Goal: Information Seeking & Learning: Learn about a topic

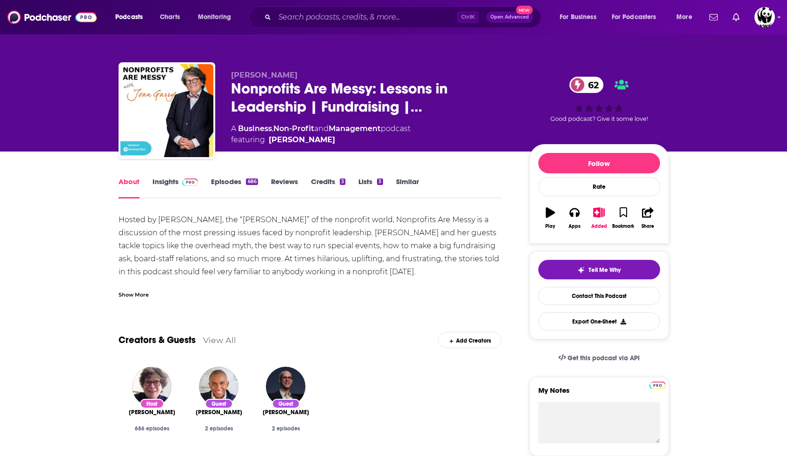
click at [235, 184] on link "Episodes 686" at bounding box center [234, 187] width 46 height 21
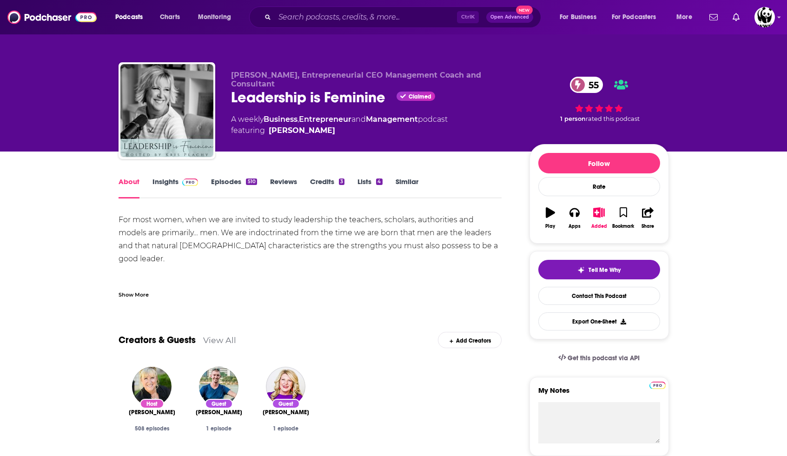
click at [168, 185] on link "Insights" at bounding box center [175, 187] width 46 height 21
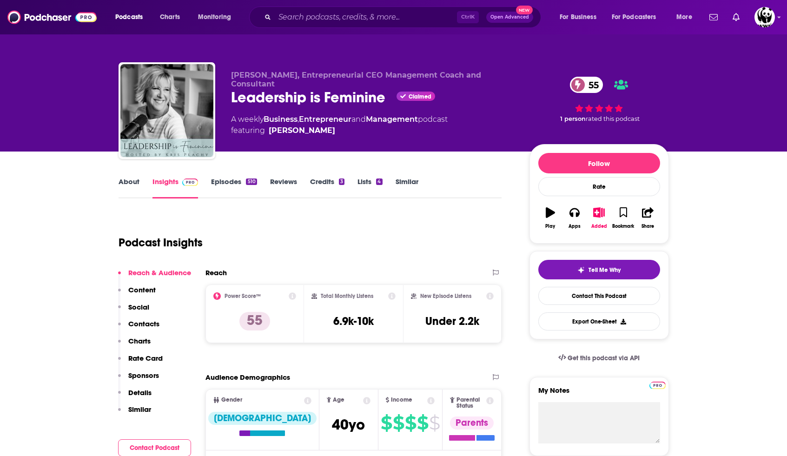
click at [226, 184] on link "Episodes 510" at bounding box center [234, 187] width 46 height 21
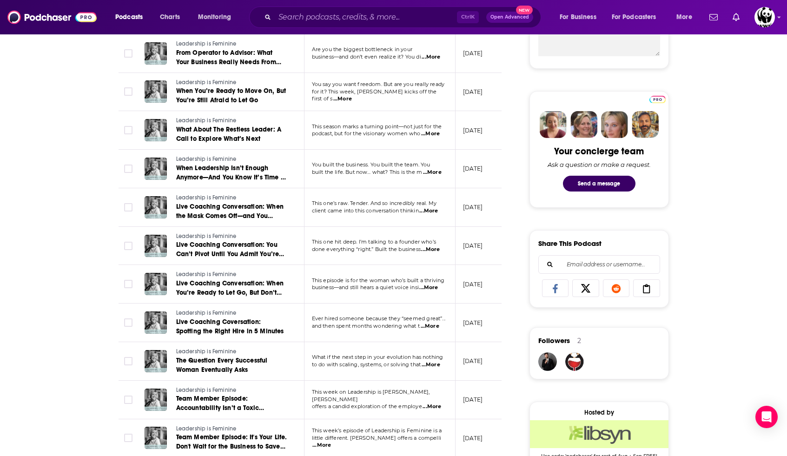
scroll to position [418, 0]
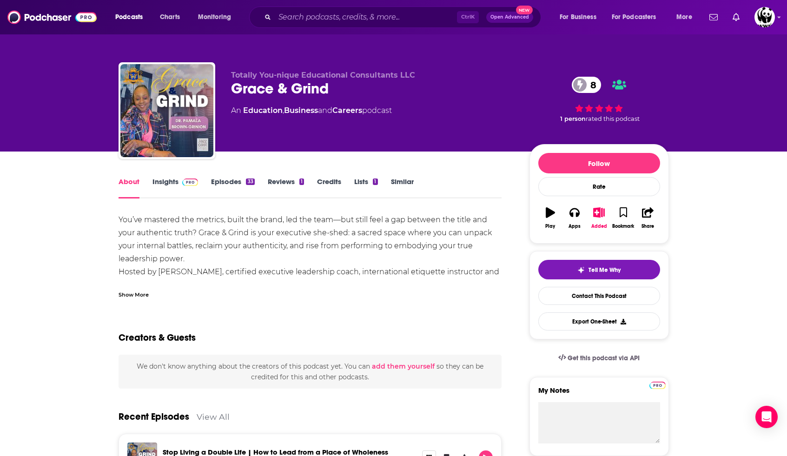
click at [232, 178] on link "Episodes 33" at bounding box center [232, 187] width 43 height 21
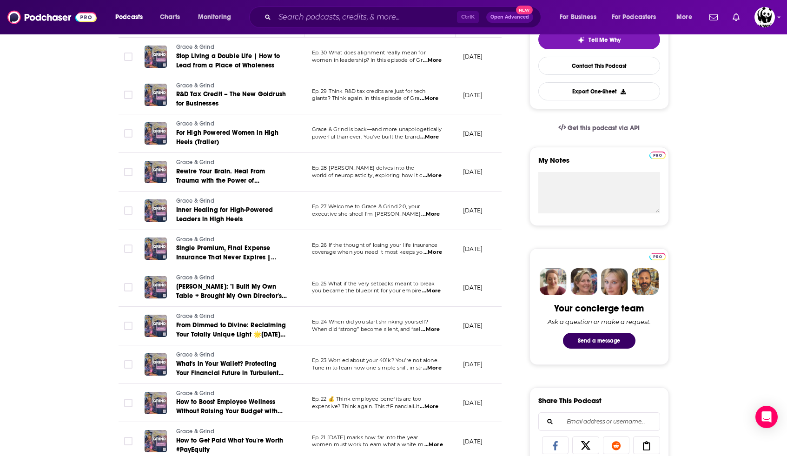
scroll to position [232, 0]
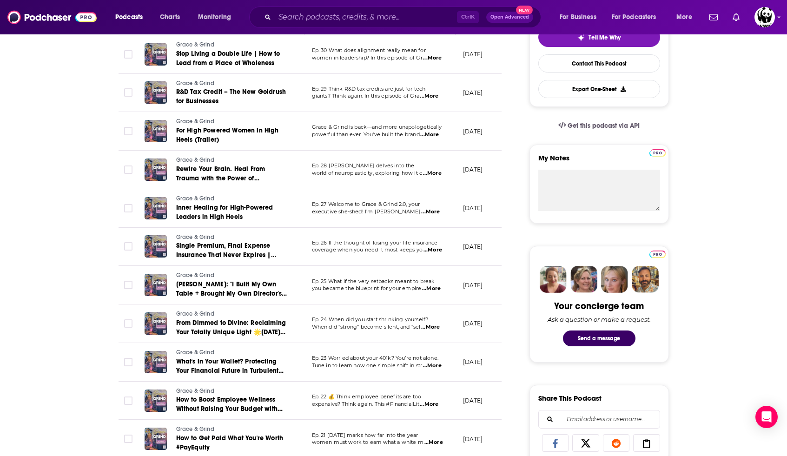
click at [362, 283] on span "Ep. 25 What if the very setbacks meant to break" at bounding box center [373, 281] width 123 height 7
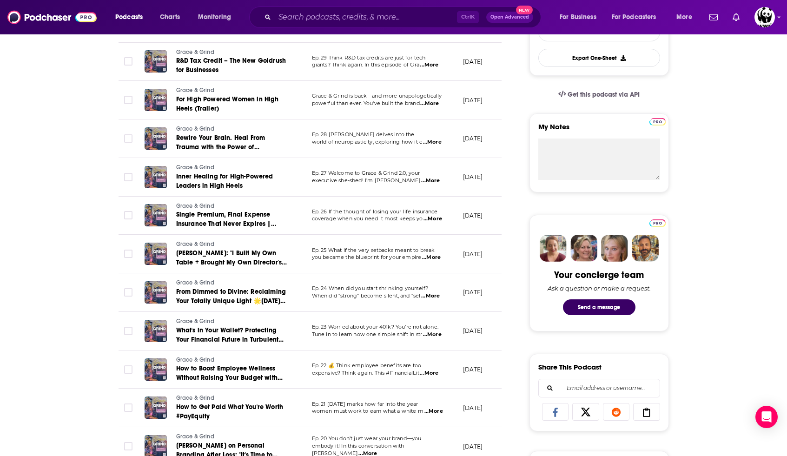
scroll to position [279, 0]
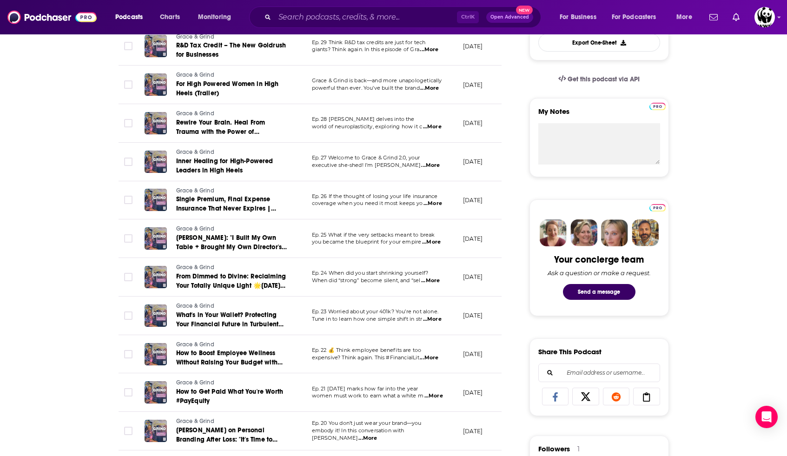
click at [366, 286] on td "Ep. 24 When did you start shrinking yourself? When did “strong” become silent, …" at bounding box center [379, 277] width 151 height 39
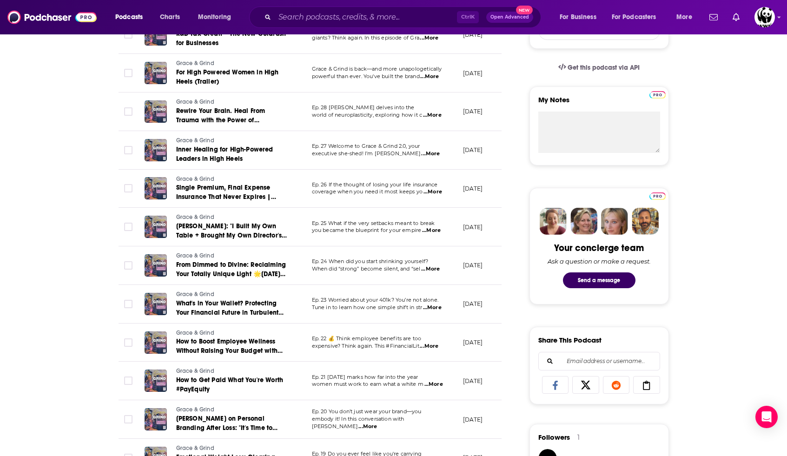
scroll to position [325, 0]
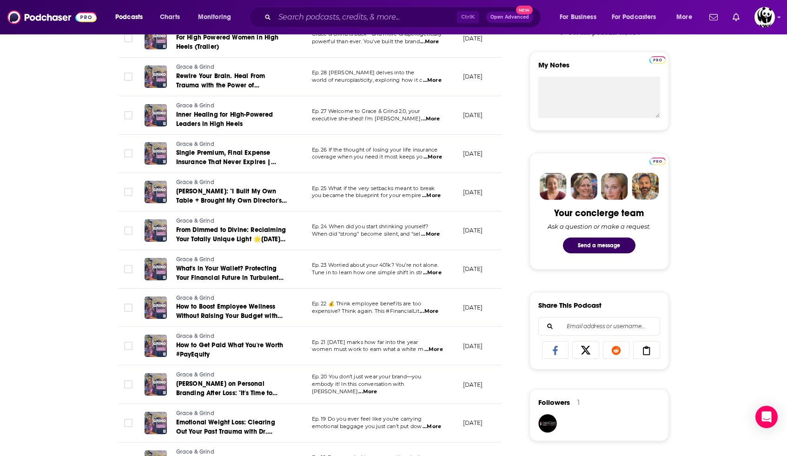
click at [371, 308] on span "expensive? Think again. This #FinancialLit" at bounding box center [365, 311] width 107 height 7
click at [440, 351] on span "...More" at bounding box center [433, 349] width 19 height 7
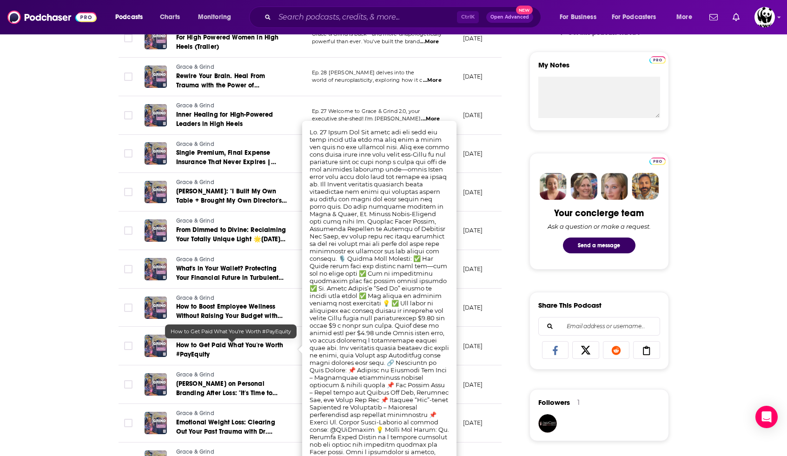
click at [233, 357] on link "How to Get Paid What You're Worth #PayEquity" at bounding box center [232, 350] width 112 height 19
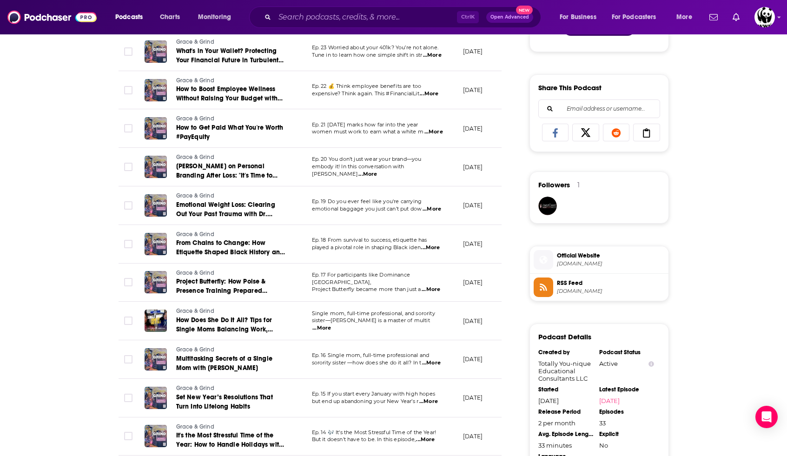
scroll to position [558, 0]
